Goal: Task Accomplishment & Management: Manage account settings

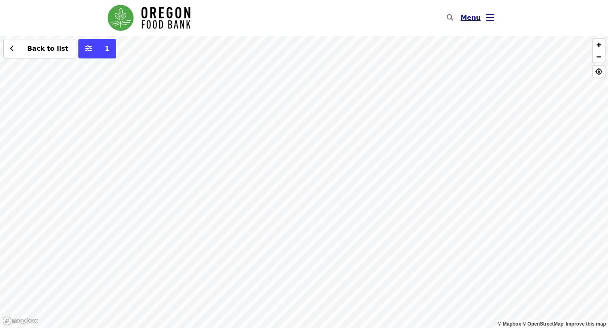
click at [483, 20] on button "Menu" at bounding box center [477, 17] width 47 height 19
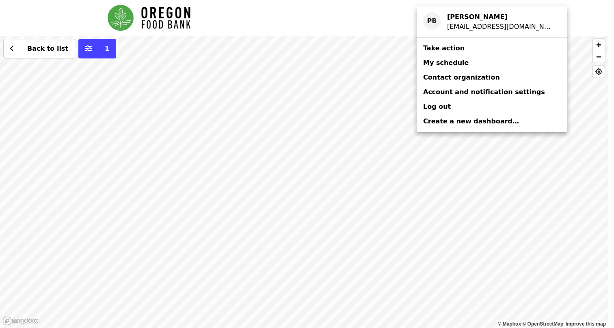
click at [442, 64] on span "My schedule" at bounding box center [445, 63] width 45 height 8
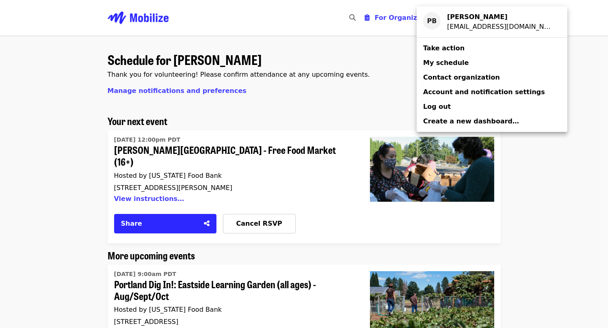
click at [272, 212] on div "Account menu" at bounding box center [307, 164] width 614 height 328
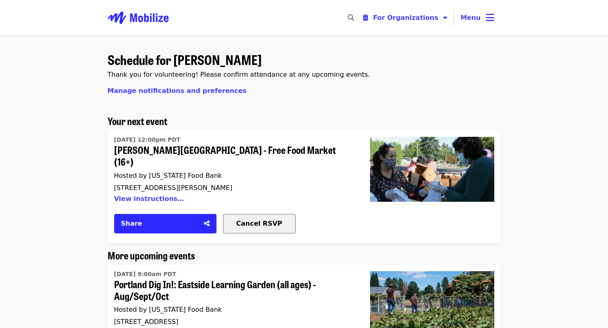
click at [276, 219] on div "Cancel RSVP" at bounding box center [259, 224] width 72 height 10
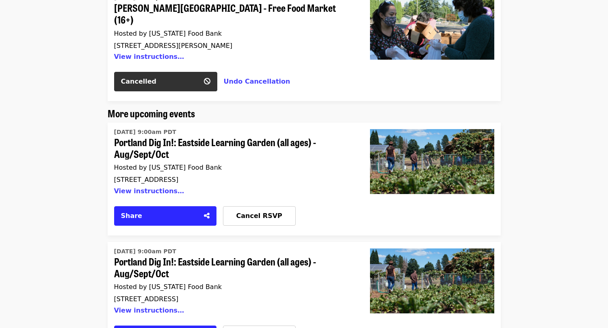
scroll to position [162, 0]
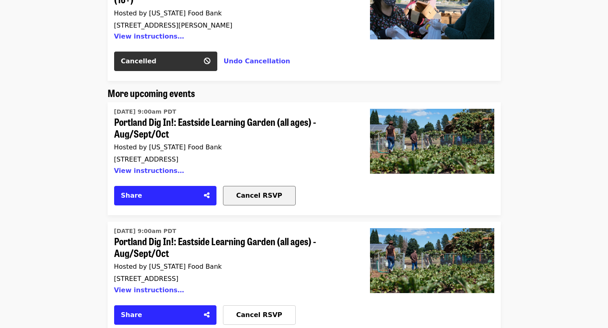
click at [253, 192] on span "Cancel RSVP" at bounding box center [259, 196] width 46 height 8
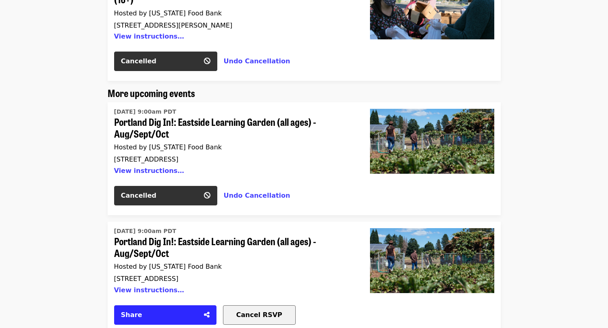
click at [246, 311] on span "Cancel RSVP" at bounding box center [259, 315] width 46 height 8
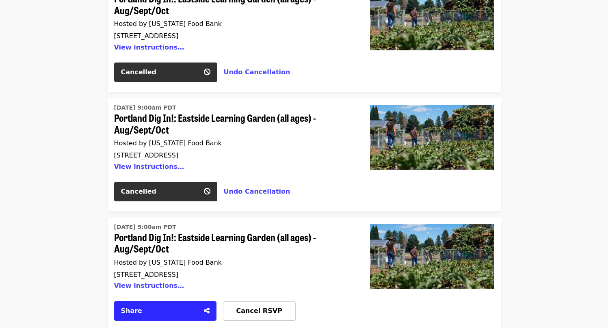
scroll to position [325, 0]
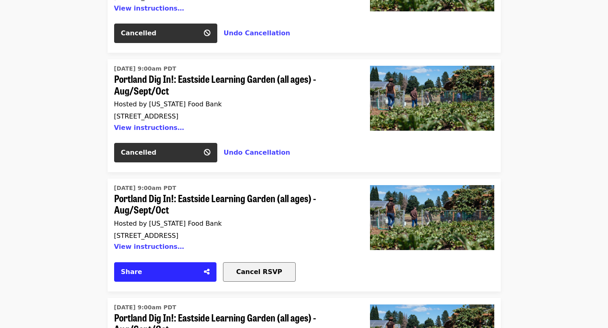
click at [255, 268] on span "Cancel RSVP" at bounding box center [259, 272] width 46 height 8
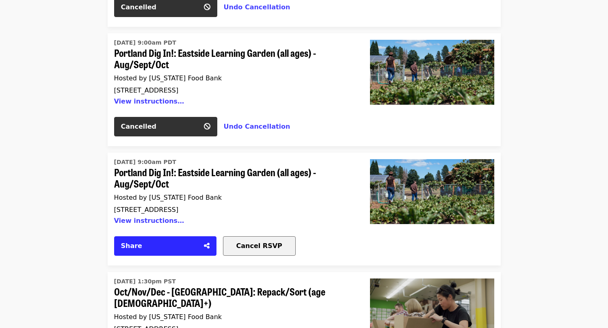
scroll to position [487, 0]
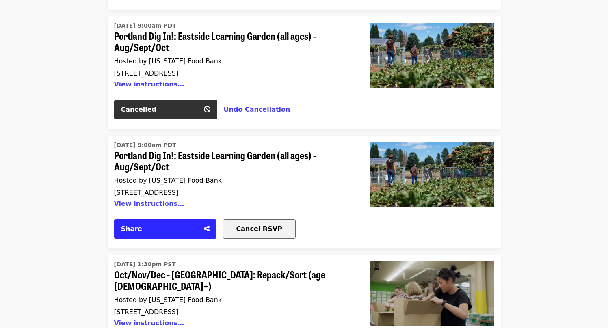
click at [246, 225] on span "Cancel RSVP" at bounding box center [259, 229] width 46 height 8
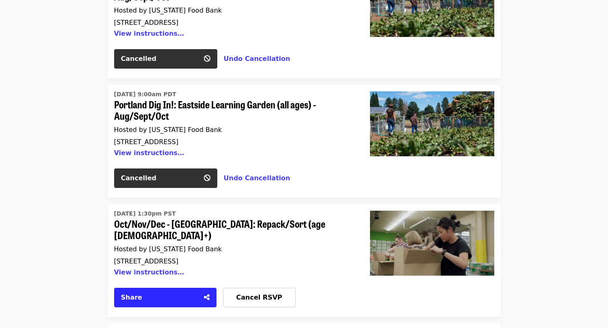
scroll to position [609, 0]
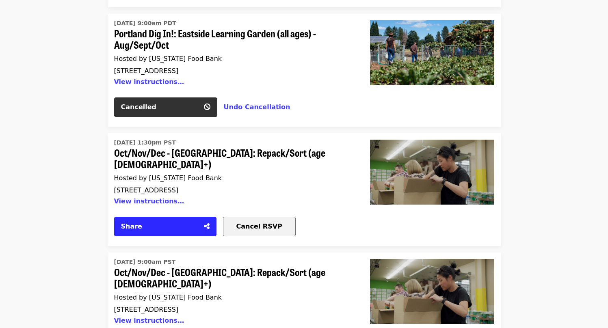
click at [253, 217] on button "Cancel RSVP" at bounding box center [259, 226] width 73 height 19
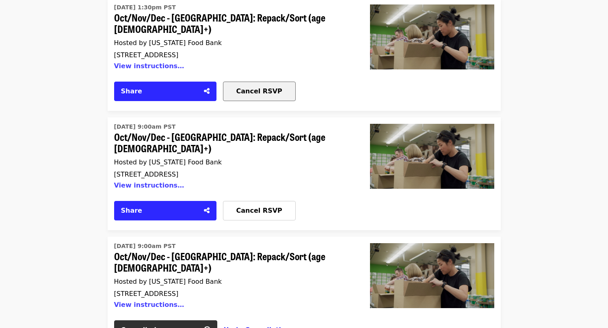
scroll to position [772, 0]
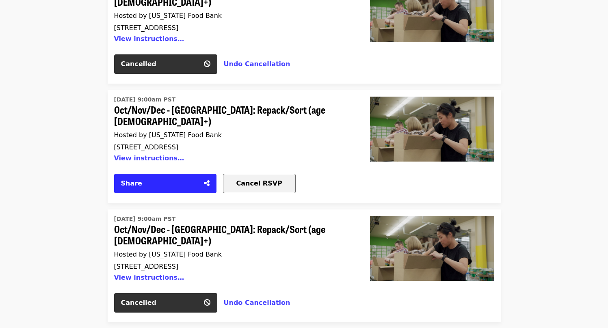
click at [248, 179] on span "Cancel RSVP" at bounding box center [259, 183] width 46 height 8
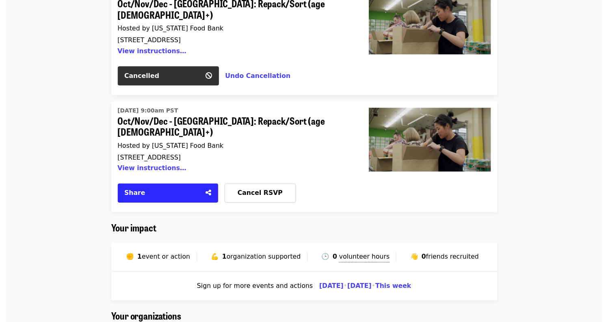
scroll to position [1015, 0]
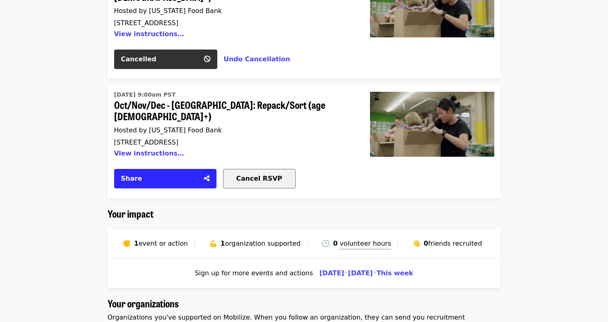
click at [253, 174] on div "Cancel RSVP" at bounding box center [259, 179] width 72 height 10
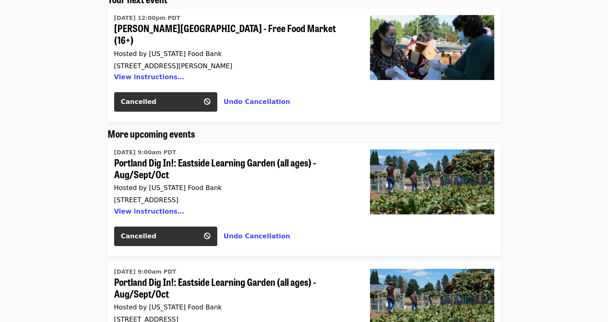
scroll to position [0, 0]
